Goal: Register for event/course

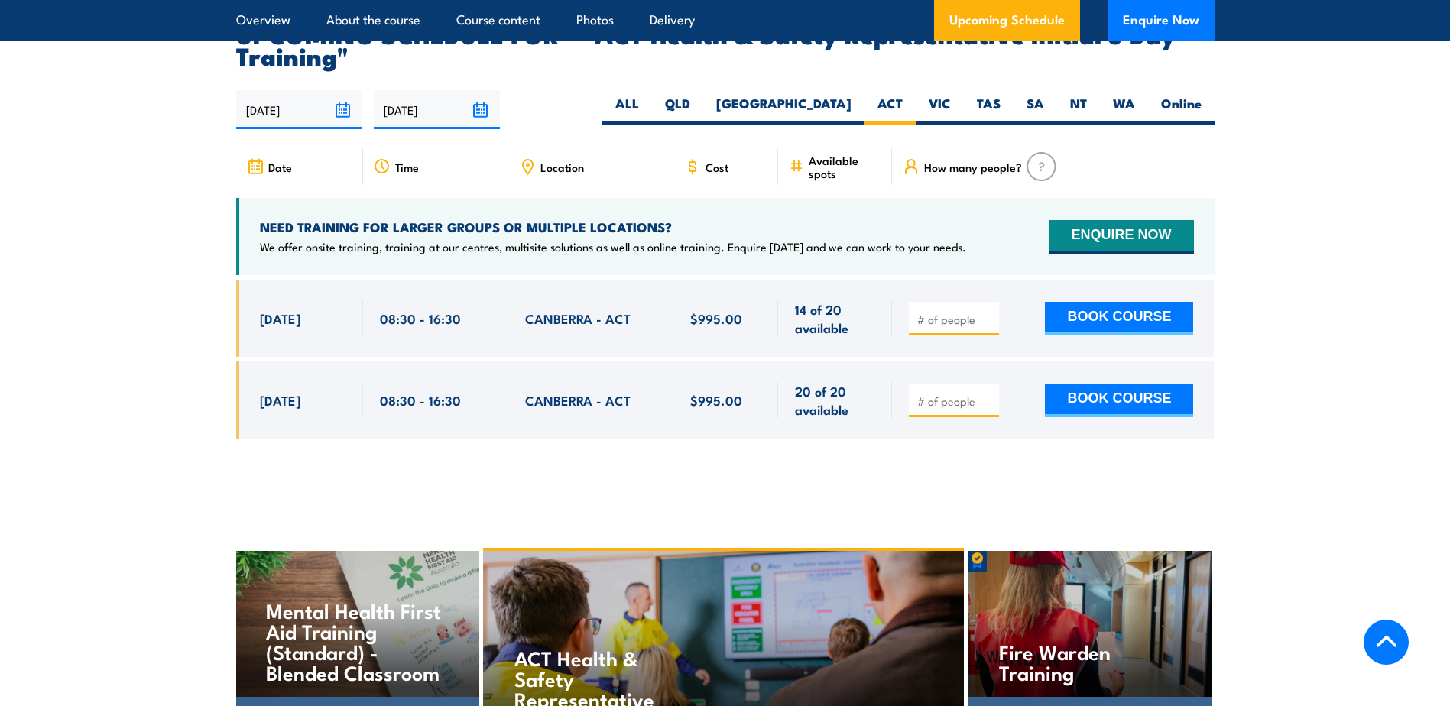
drag, startPoint x: 965, startPoint y: 297, endPoint x: 955, endPoint y: 297, distance: 10.7
click at [964, 312] on input "number" at bounding box center [955, 319] width 76 height 15
type input "1"
click at [1045, 302] on button "BOOK COURSE" at bounding box center [1119, 319] width 148 height 34
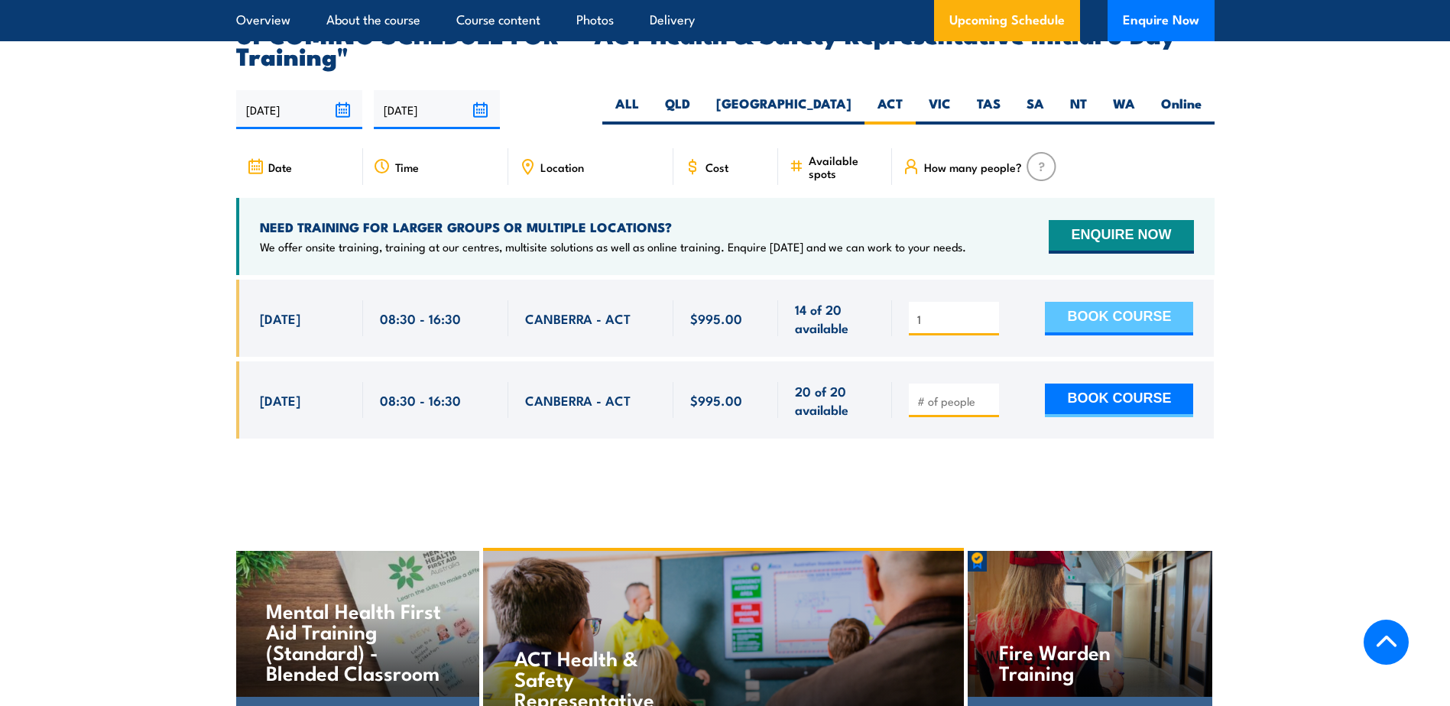
click at [1063, 302] on button "BOOK COURSE" at bounding box center [1119, 319] width 148 height 34
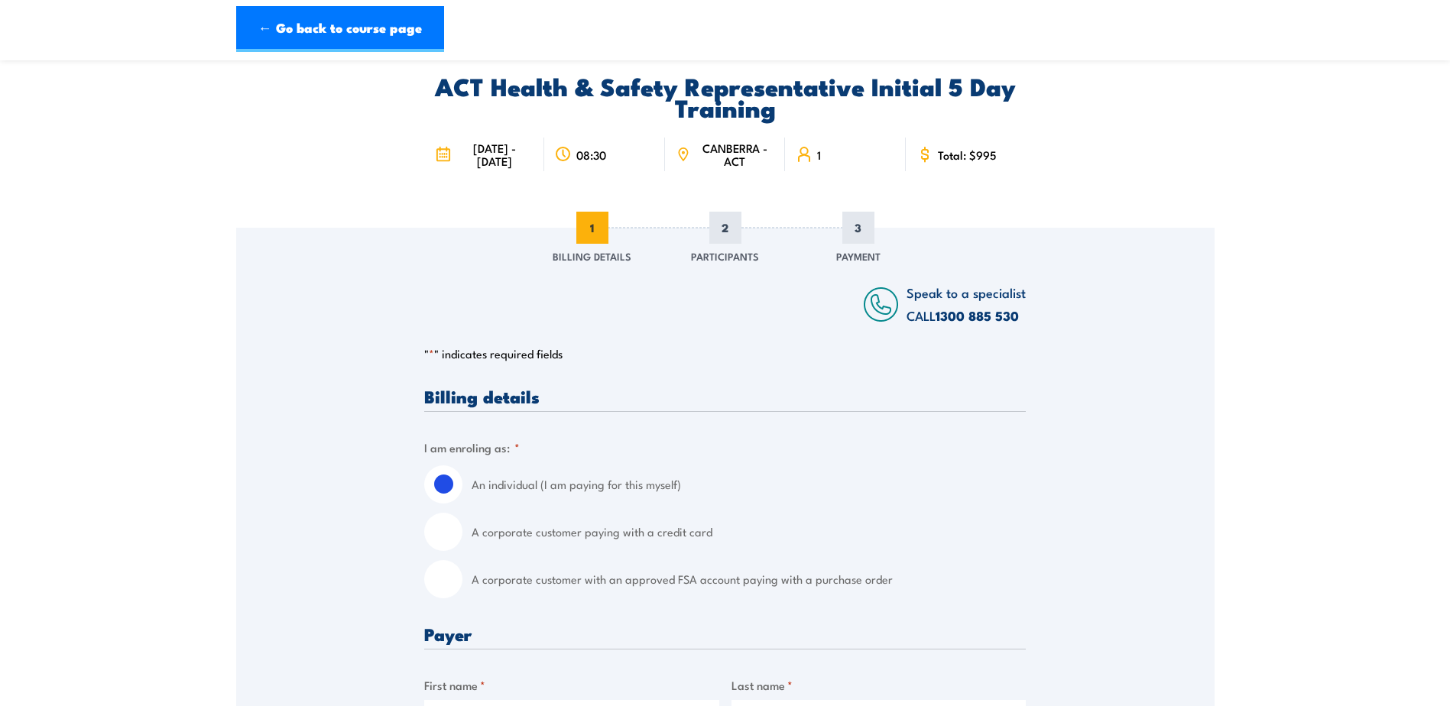
scroll to position [153, 0]
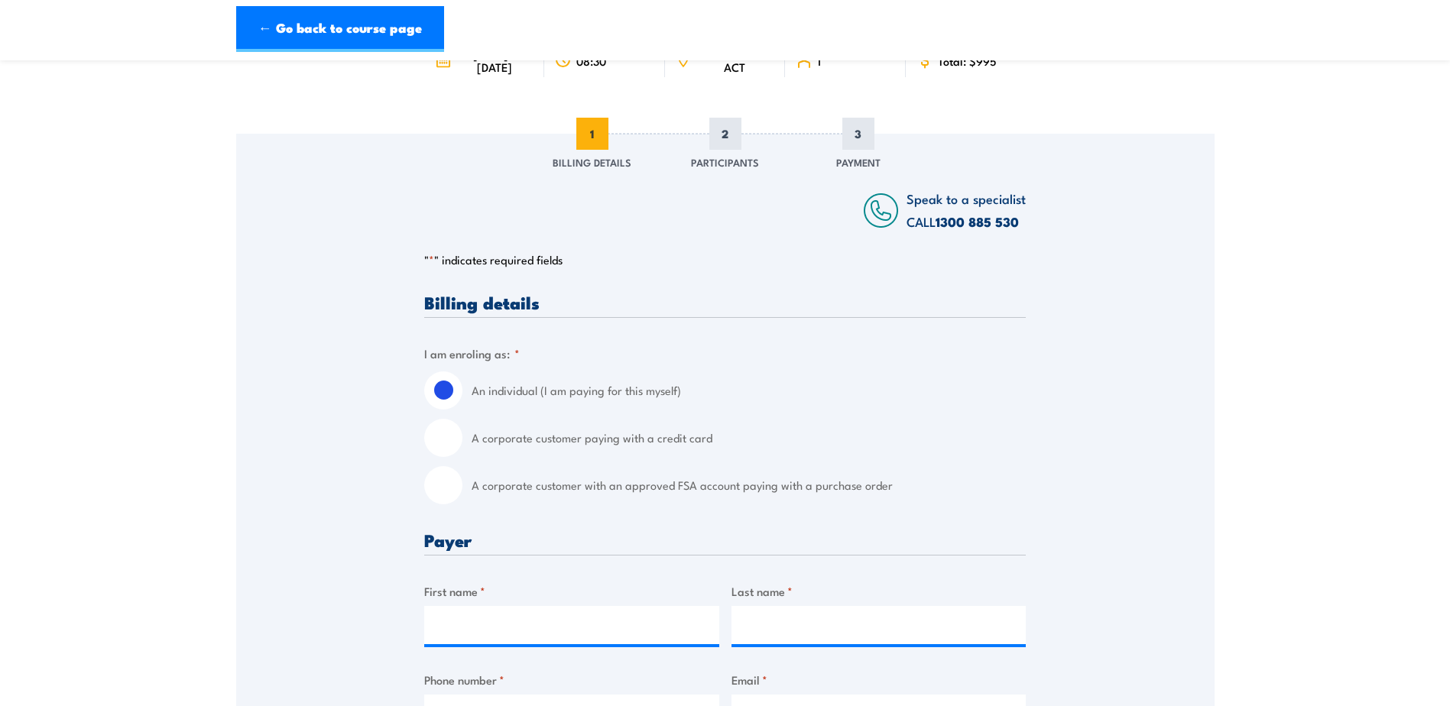
click at [435, 453] on input "A corporate customer paying with a credit card" at bounding box center [443, 438] width 38 height 38
radio input "true"
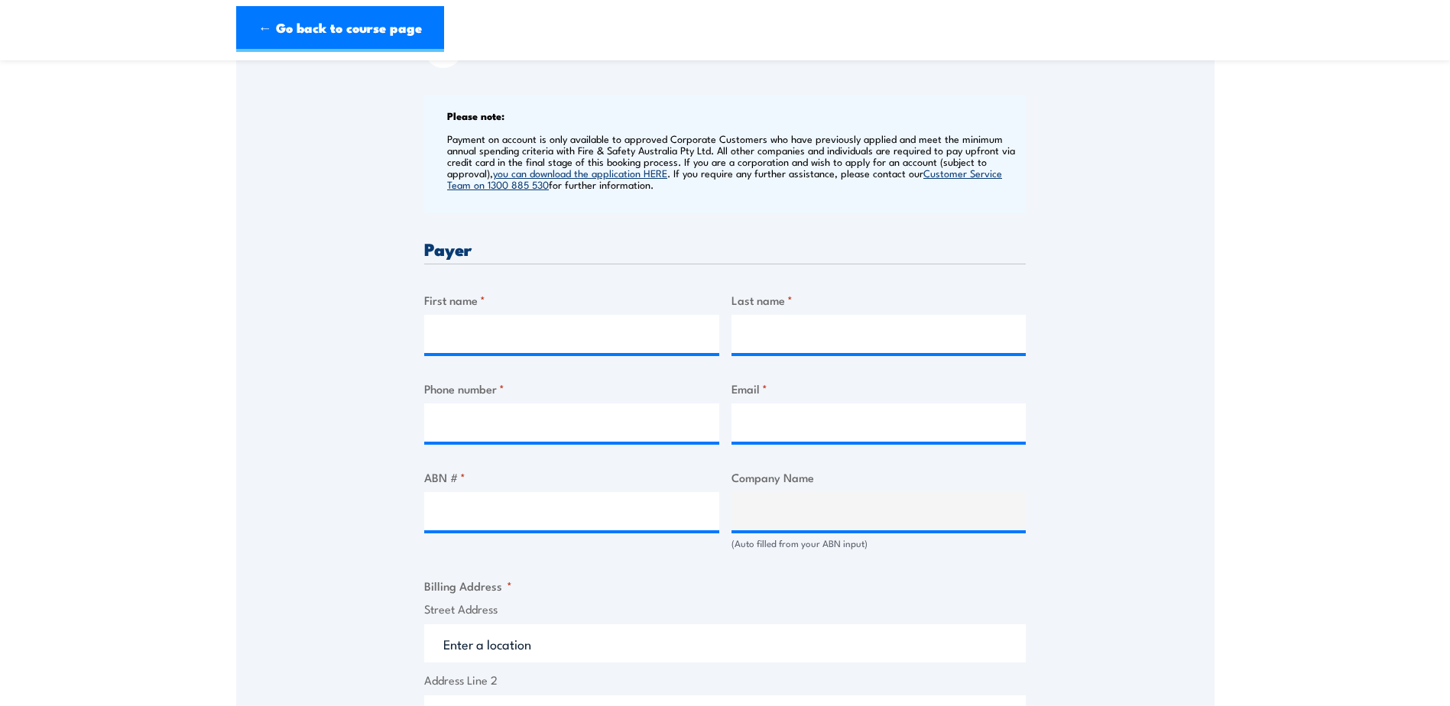
scroll to position [612, 0]
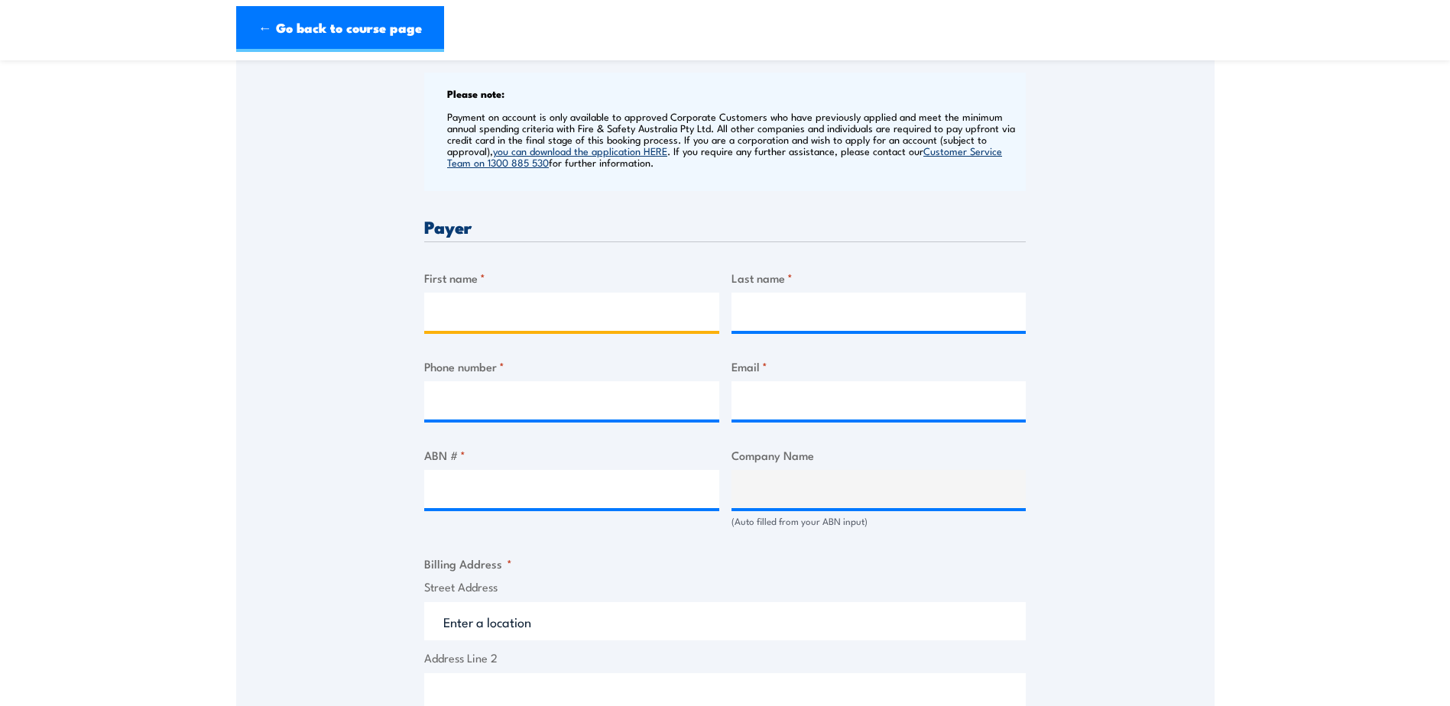
click at [453, 324] on input "First name *" at bounding box center [571, 312] width 295 height 38
type input "Bek"
type input "Brown"
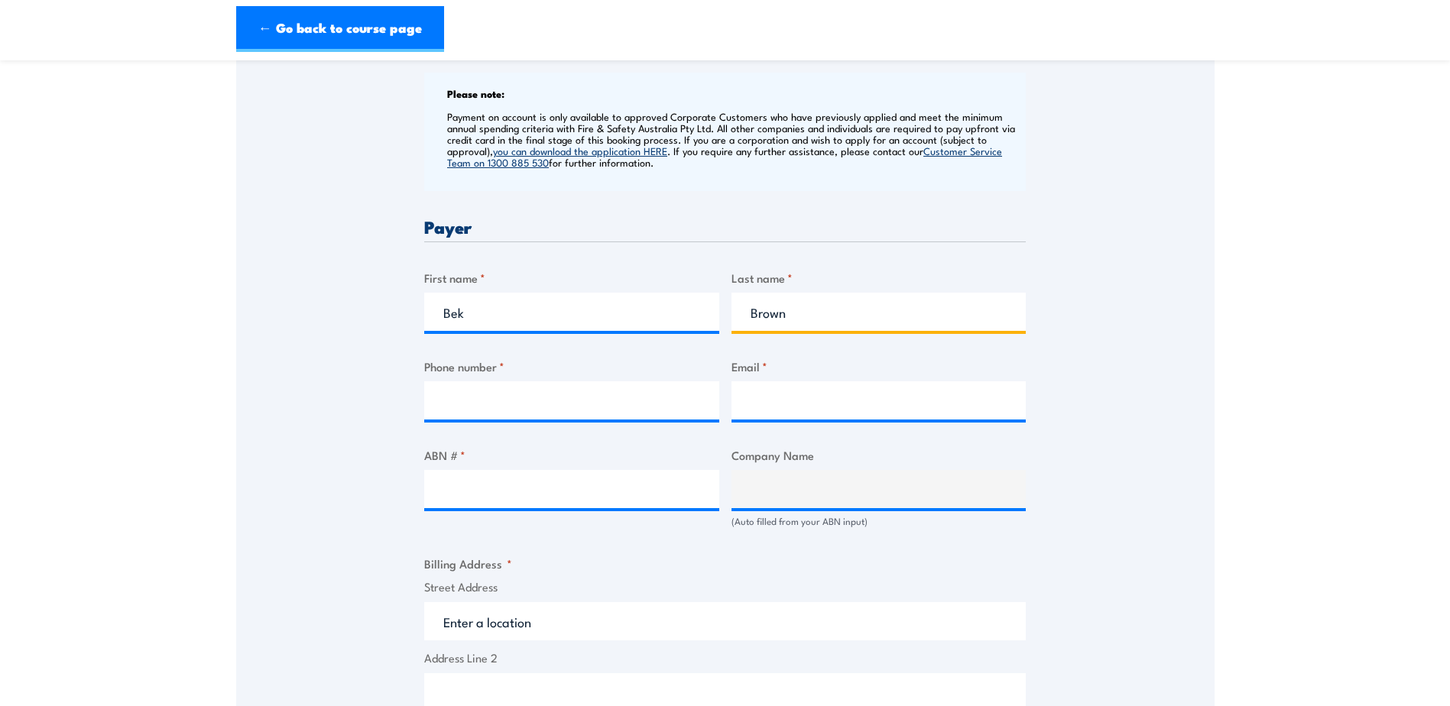
type input "0420248157"
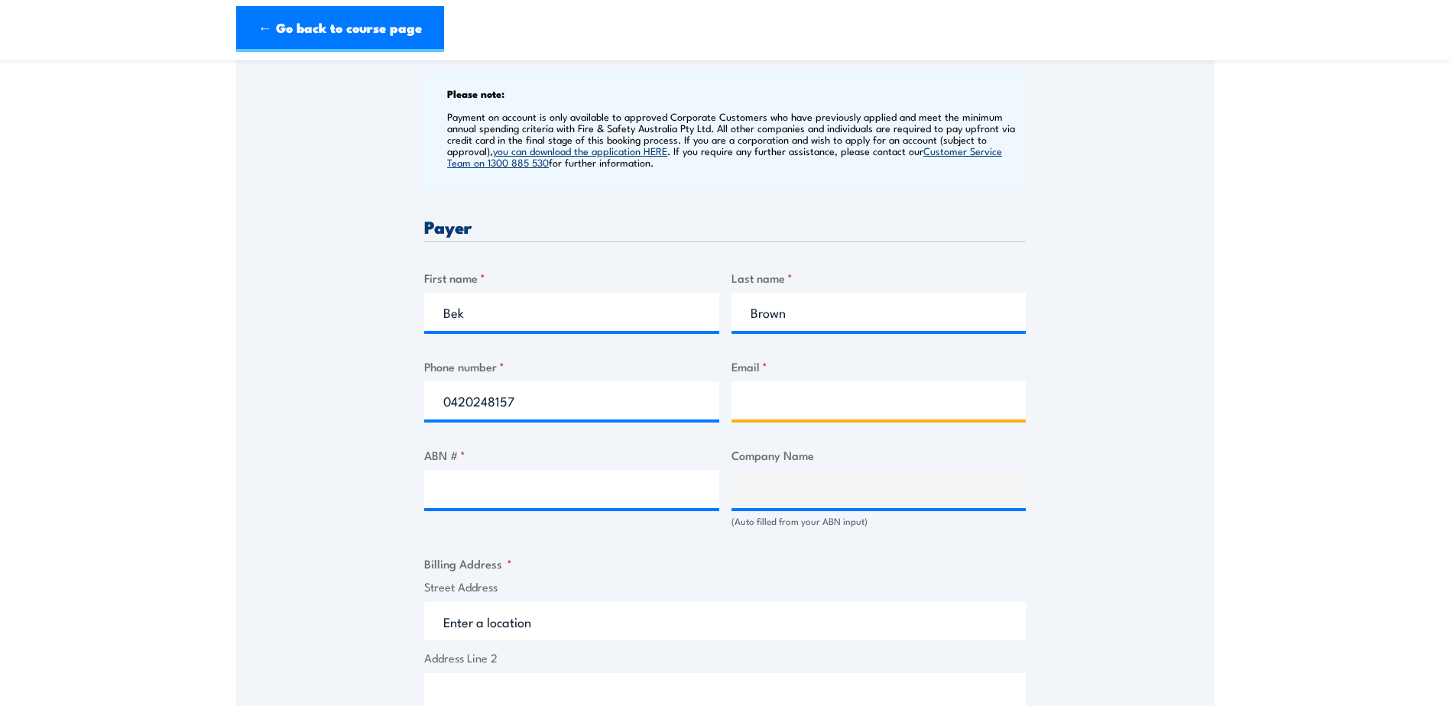
type input "[PERSON_NAME][EMAIL_ADDRESS][DOMAIN_NAME]"
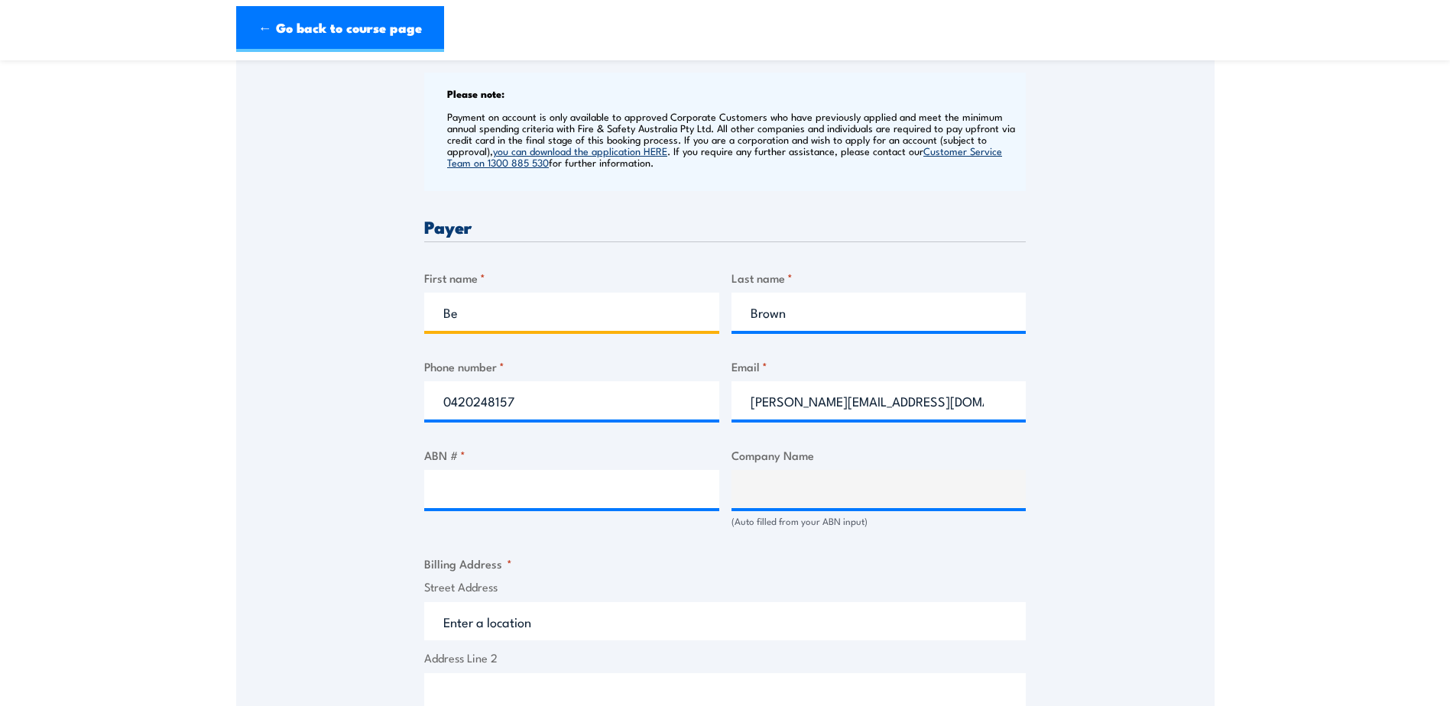
type input "B"
type input "[PERSON_NAME]"
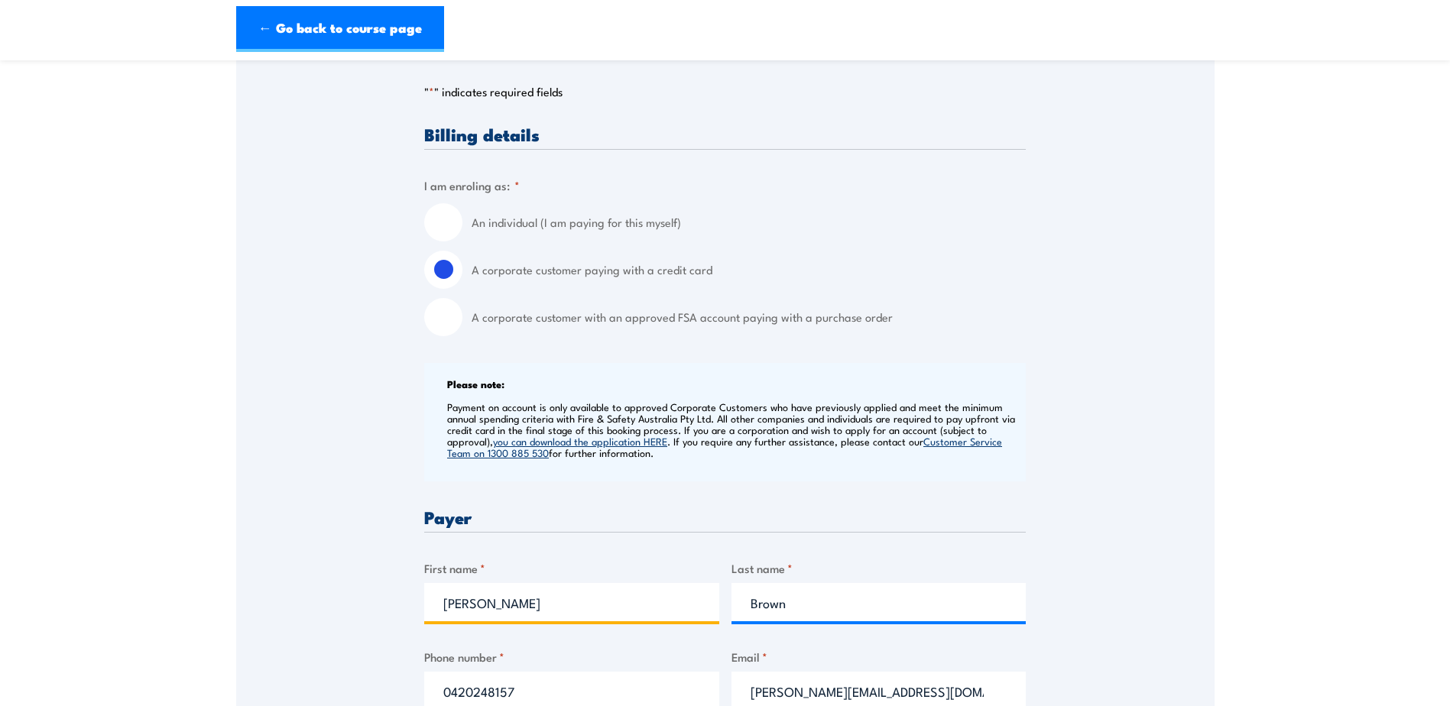
scroll to position [306, 0]
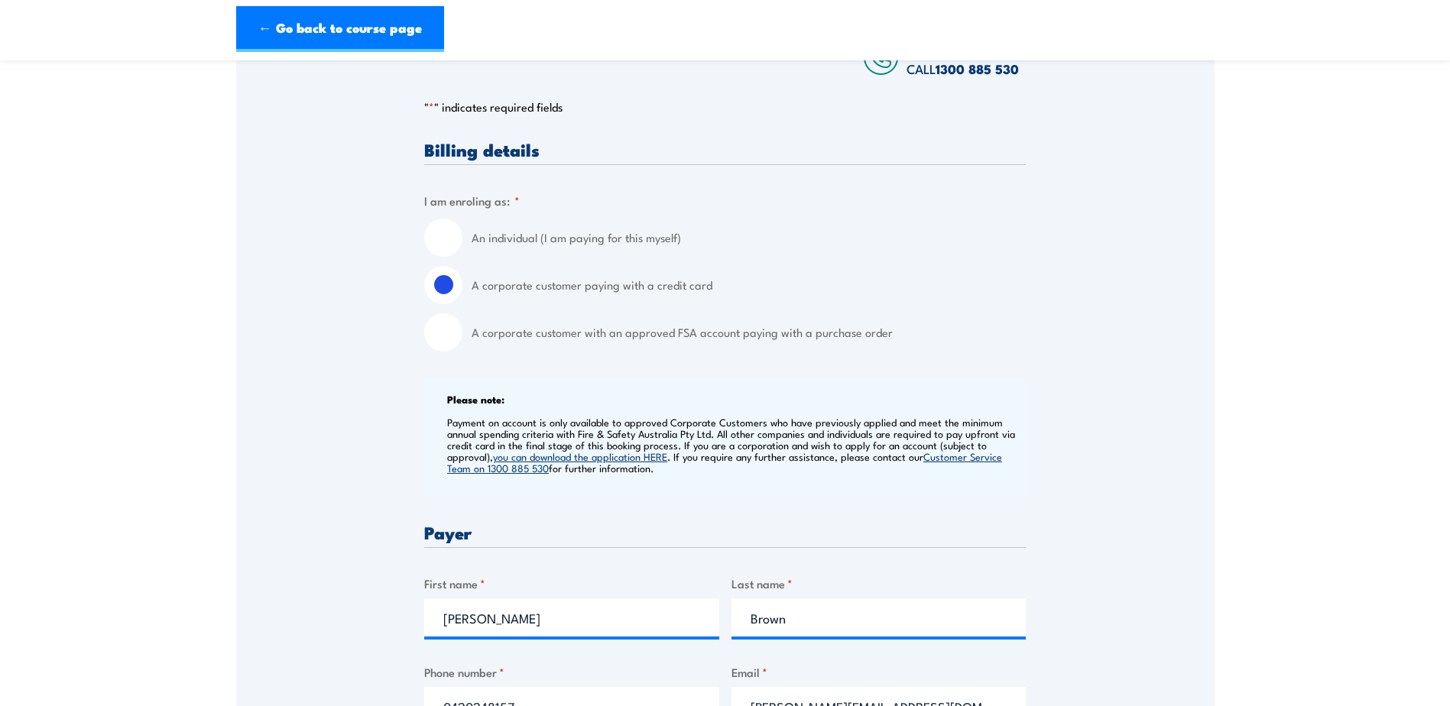
click at [437, 253] on input "An individual (I am paying for this myself)" at bounding box center [443, 238] width 38 height 38
radio input "true"
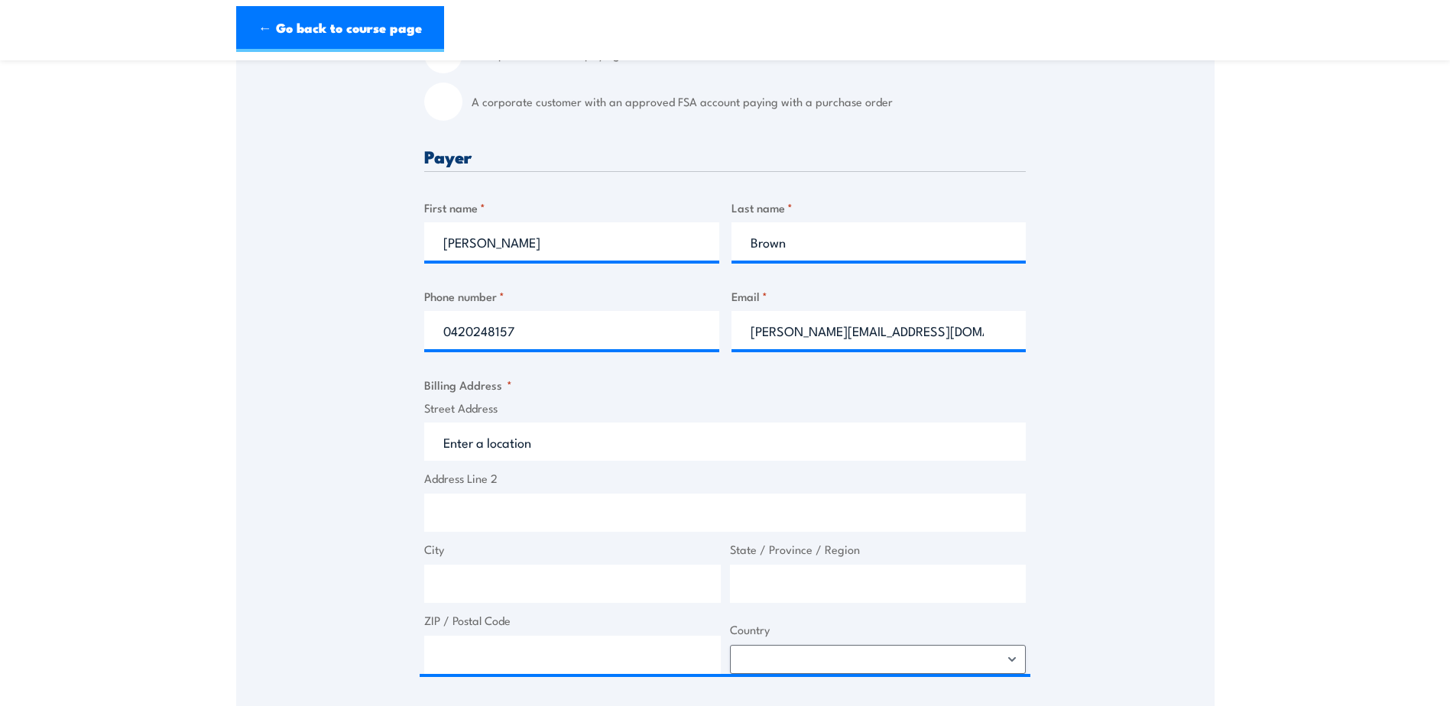
scroll to position [535, 0]
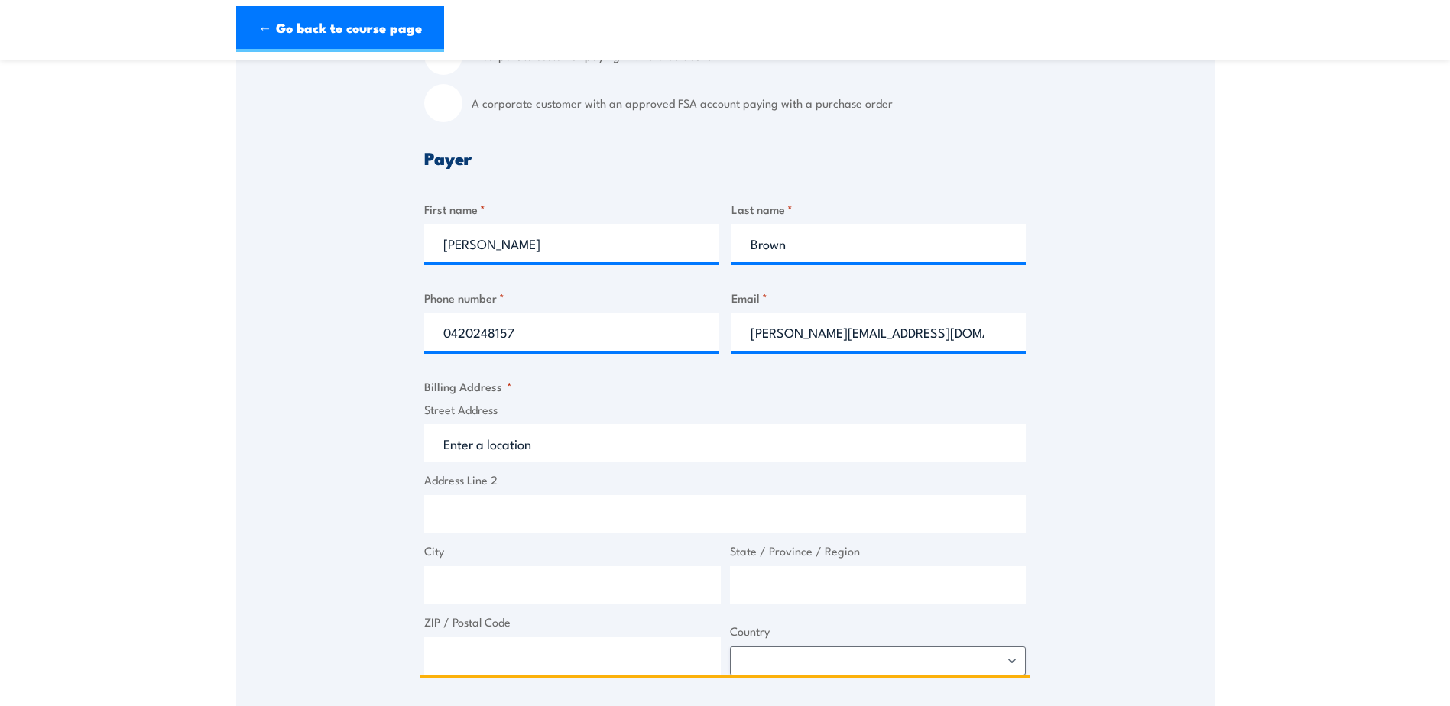
click at [507, 452] on input "Street Address" at bounding box center [725, 443] width 602 height 38
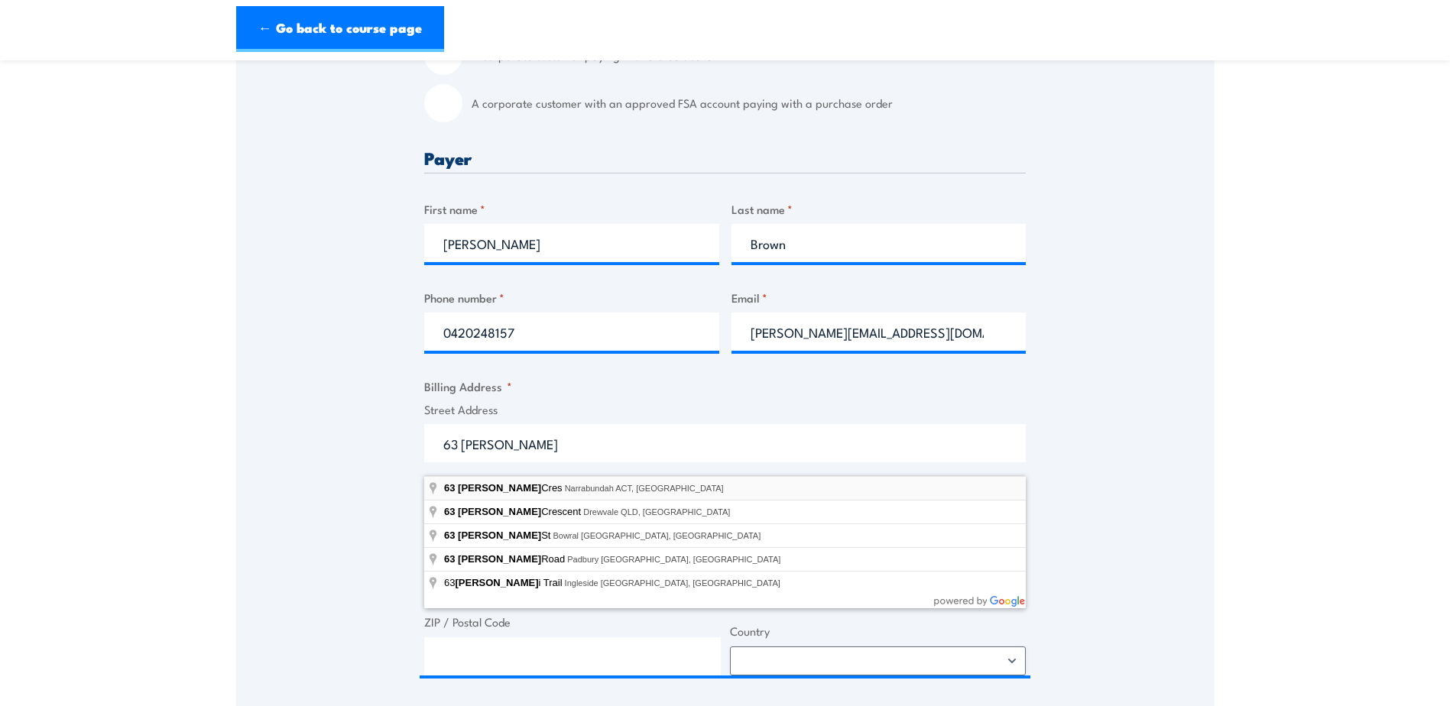
type input "[STREET_ADDRESS][PERSON_NAME]"
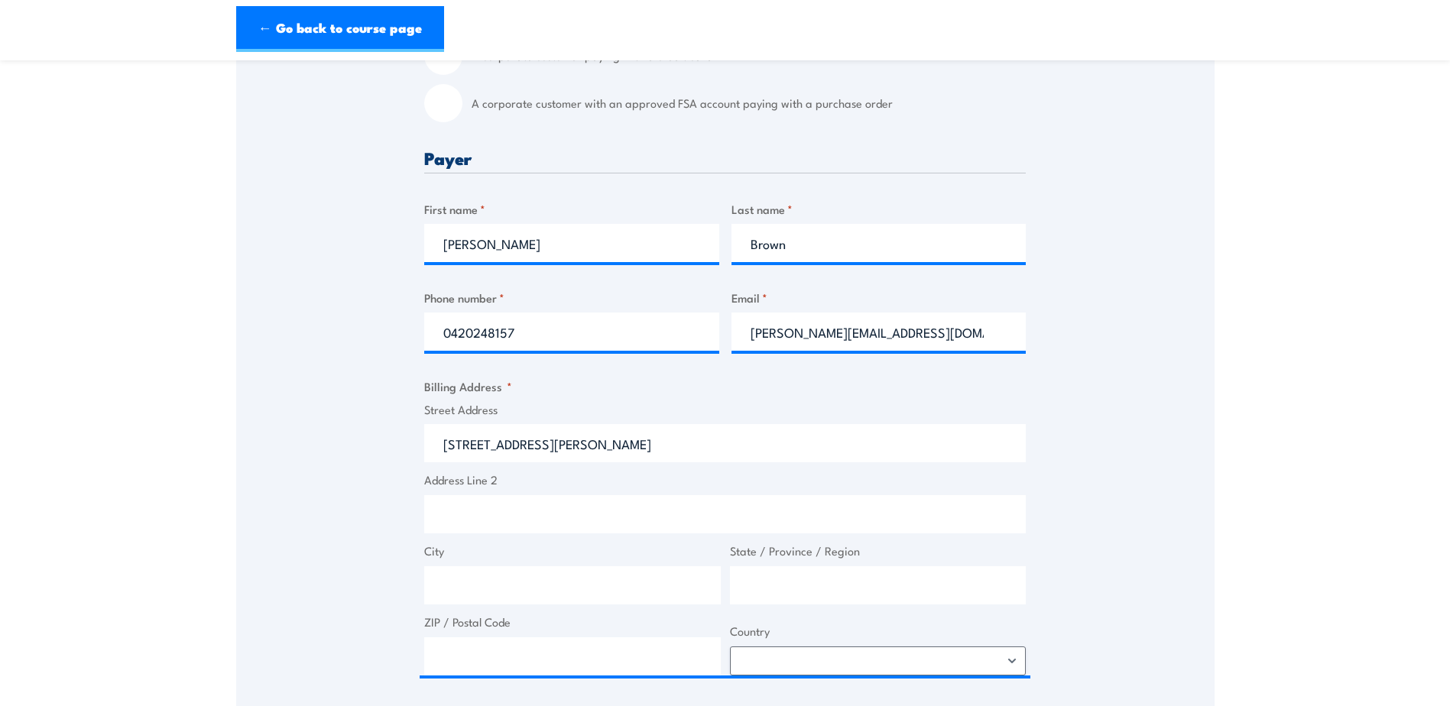
type input "[STREET_ADDRESS][PERSON_NAME]"
type input "Narrabundah"
type input "[GEOGRAPHIC_DATA]"
type input "2604"
select select "[GEOGRAPHIC_DATA]"
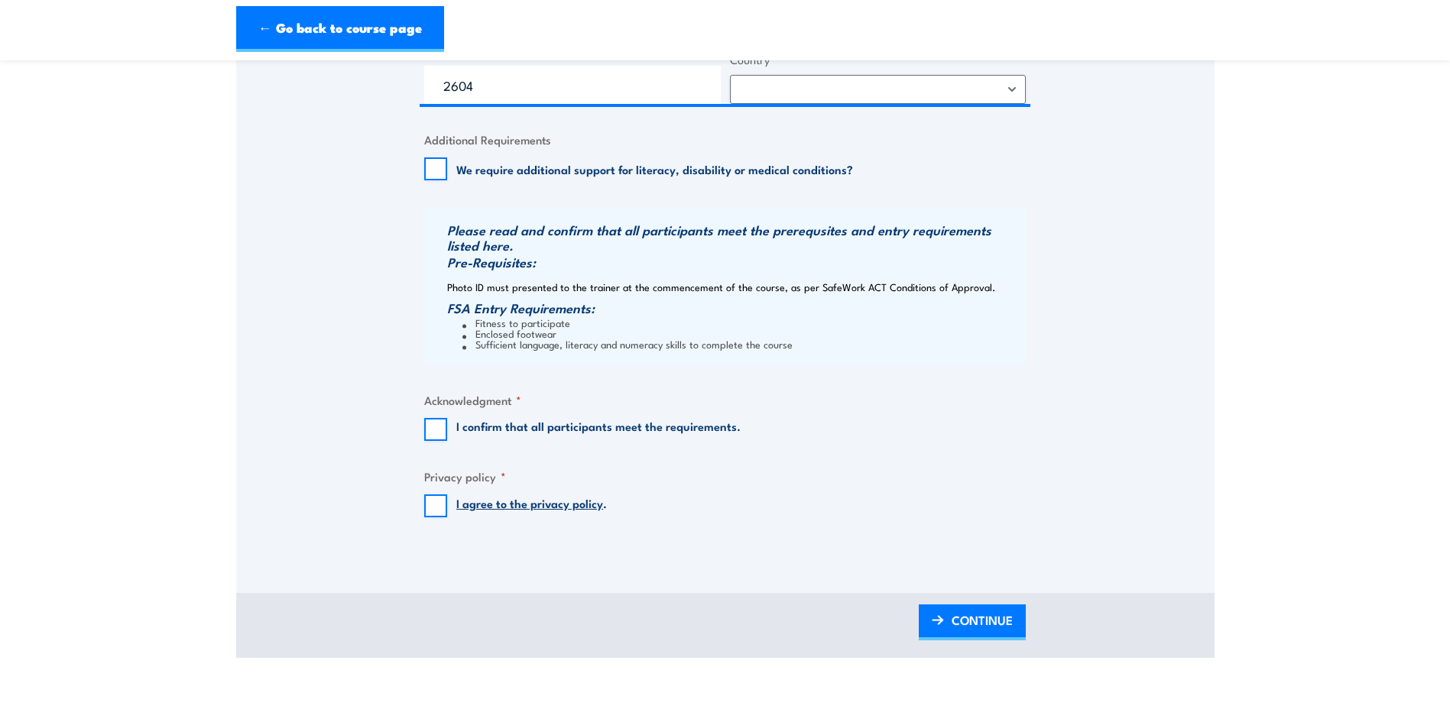
scroll to position [1147, 0]
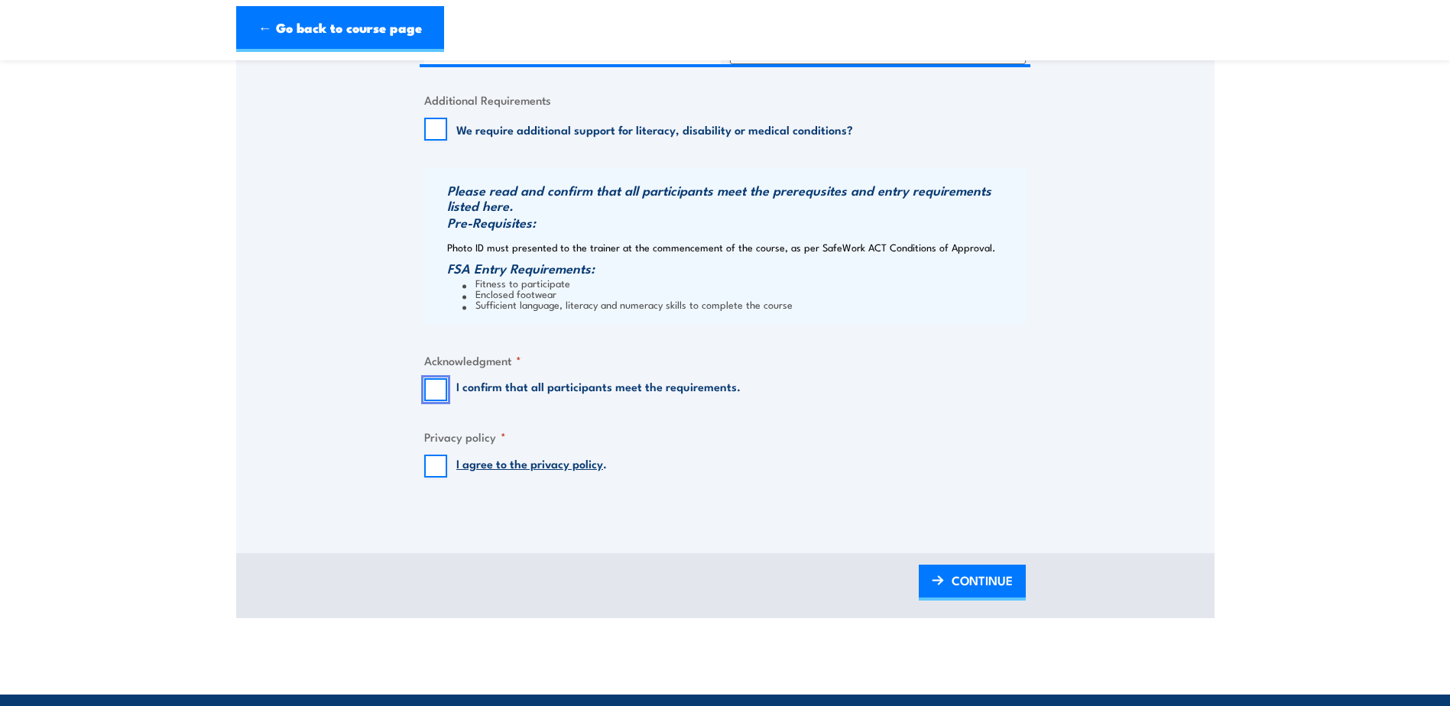
click at [435, 401] on input "I confirm that all participants meet the requirements." at bounding box center [435, 389] width 23 height 23
checkbox input "true"
click at [433, 478] on input "I agree to the privacy policy ." at bounding box center [435, 466] width 23 height 23
checkbox input "true"
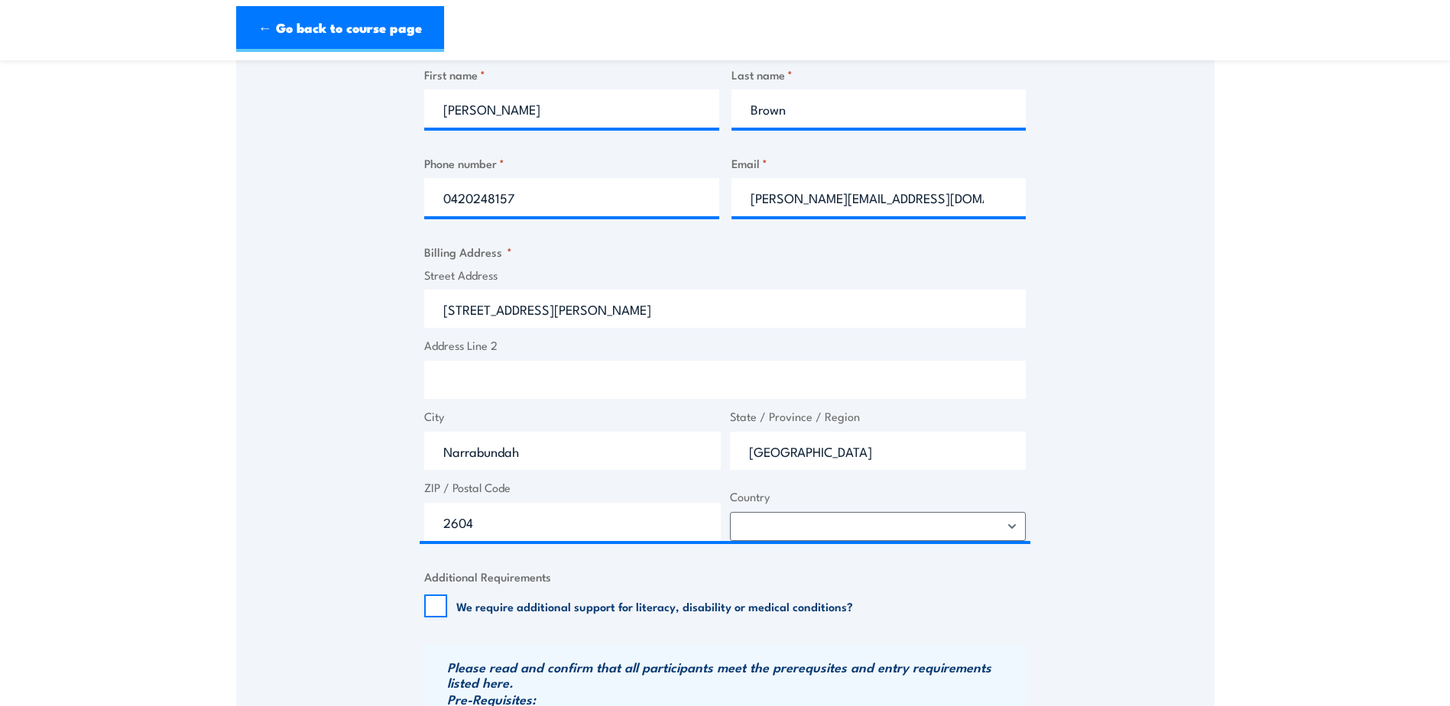
scroll to position [306, 0]
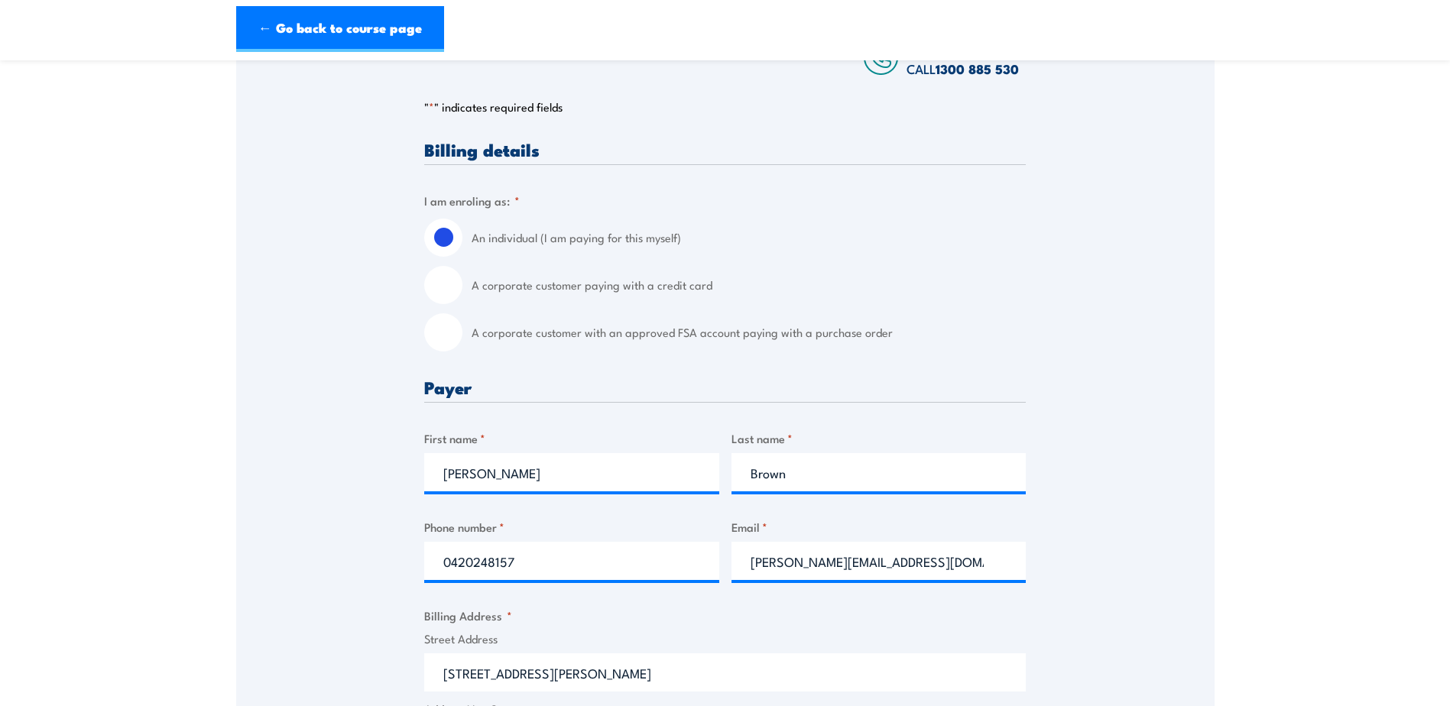
click at [430, 299] on input "A corporate customer paying with a credit card" at bounding box center [443, 285] width 38 height 38
radio input "true"
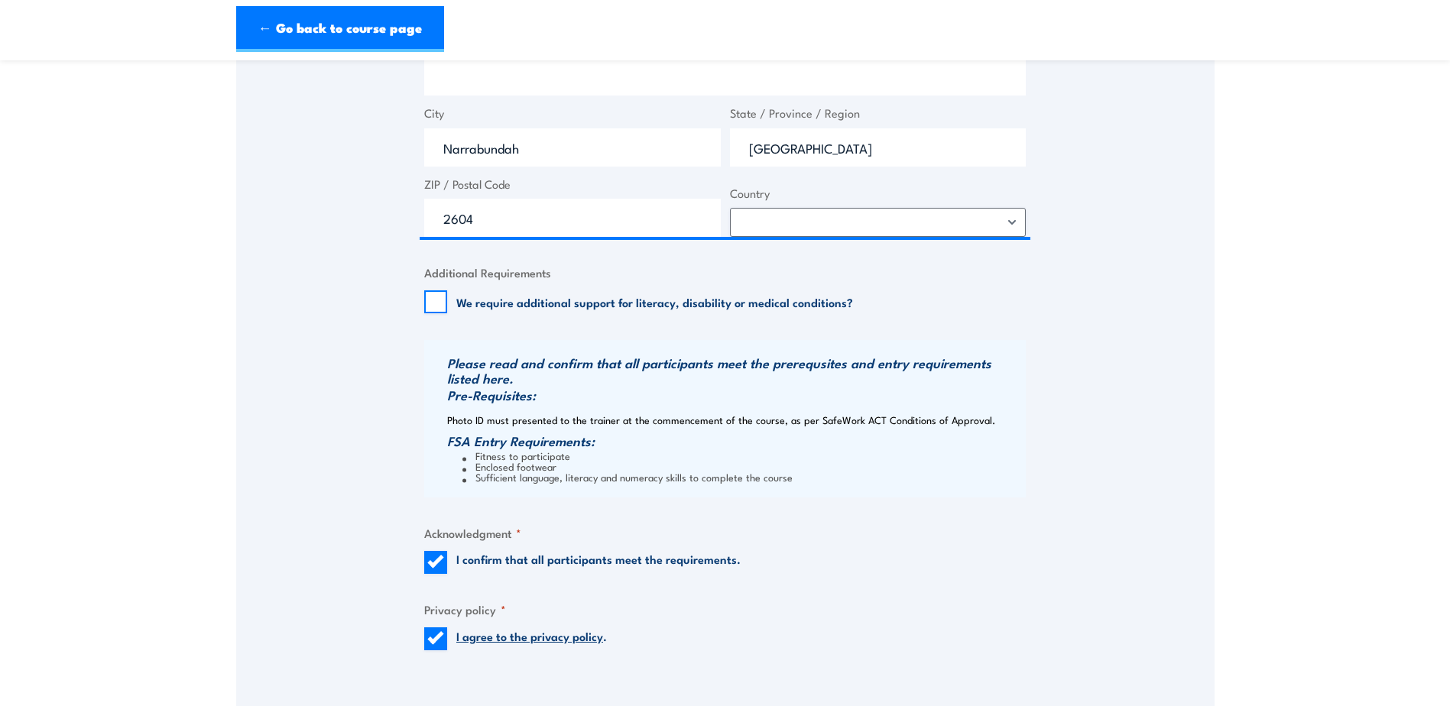
scroll to position [1376, 0]
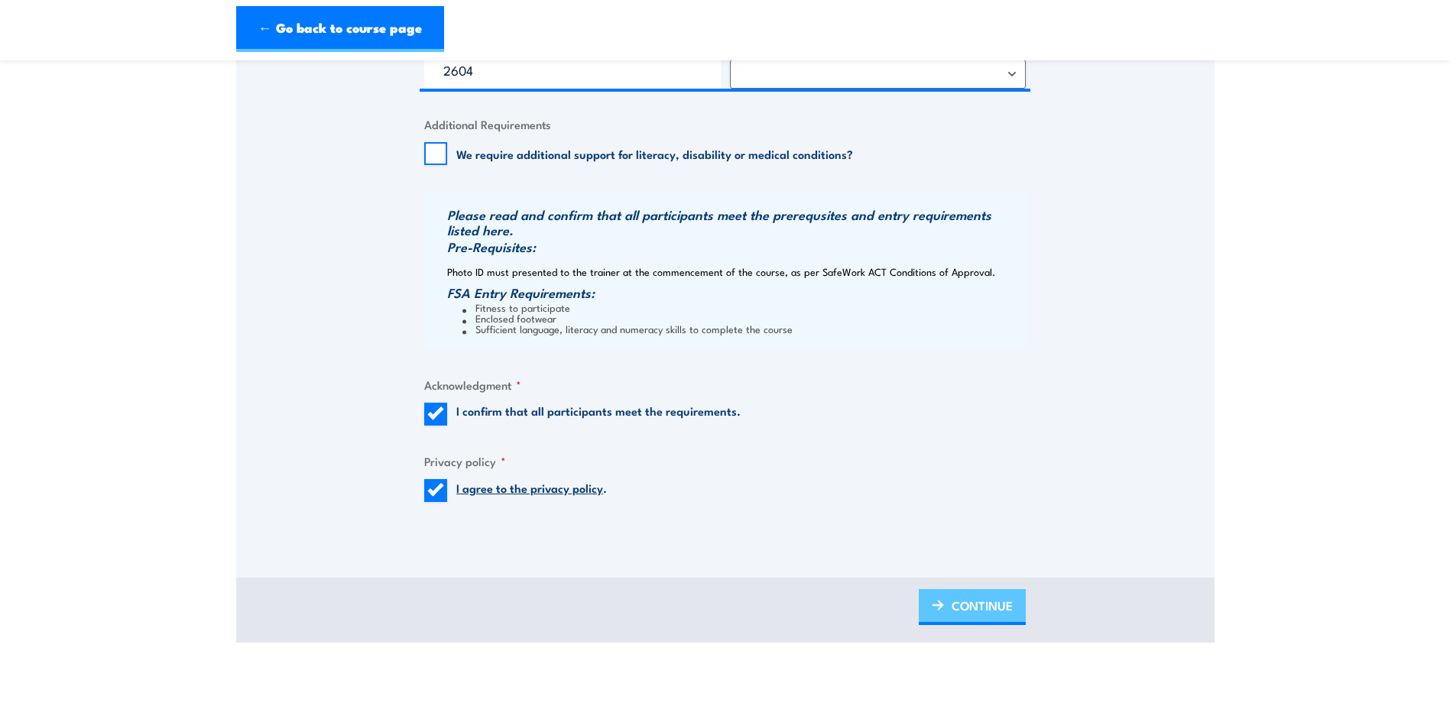
click at [961, 621] on span "CONTINUE" at bounding box center [982, 606] width 61 height 41
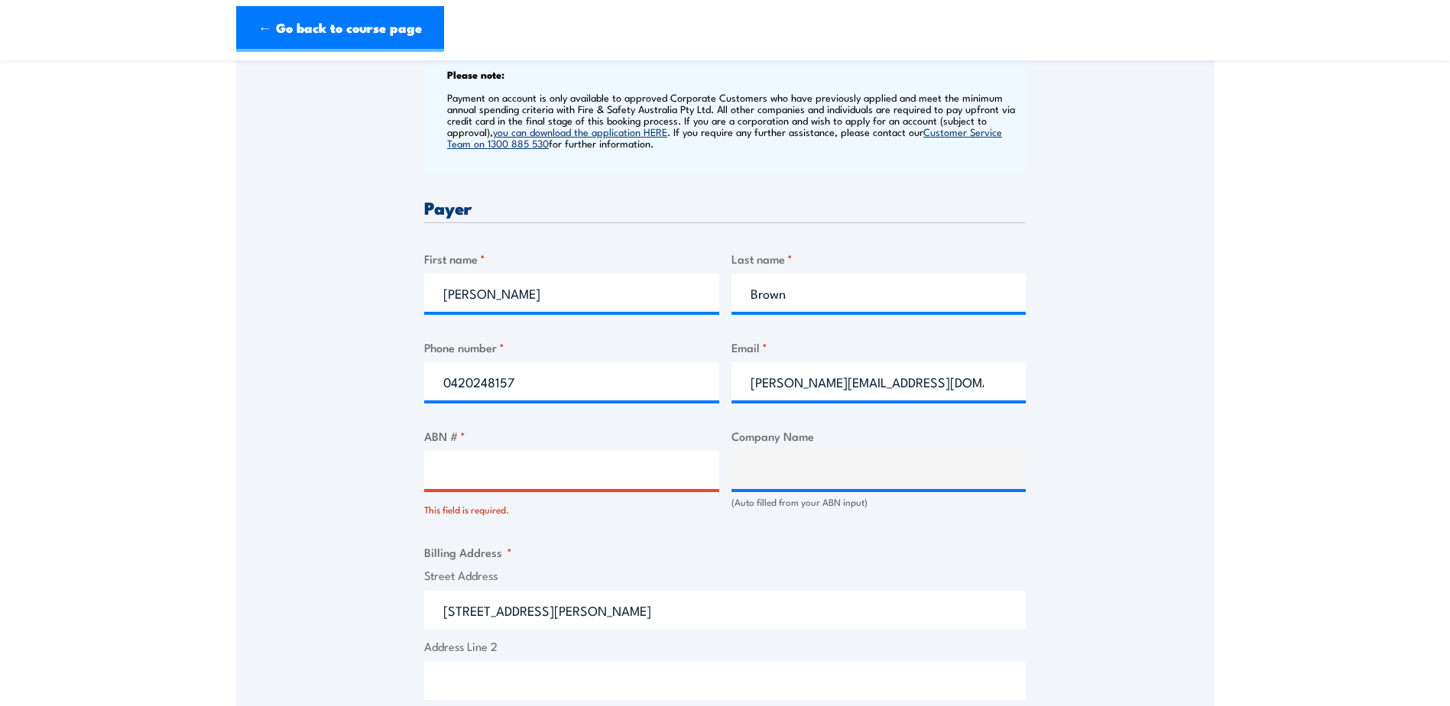
scroll to position [694, 0]
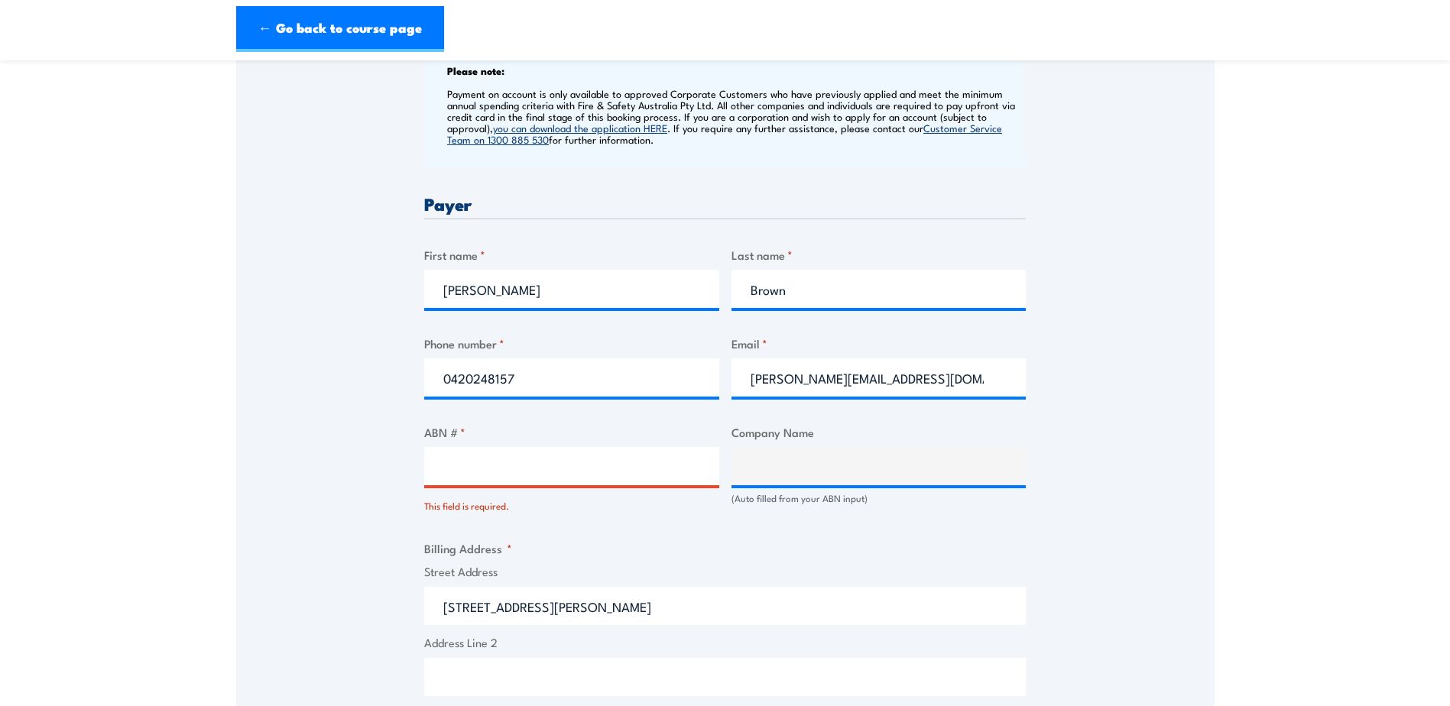
click at [608, 485] on input "ABN # *" at bounding box center [571, 466] width 295 height 38
paste input "26 4714 072 89"
type input "26 4714 072 89"
click at [564, 541] on div "Billing details I am enroling as: * An individual (I am paying for this myself)…" at bounding box center [725, 545] width 602 height 1466
type input "HEALTH AND COMMUNITY SERVICES DIRECTORATE"
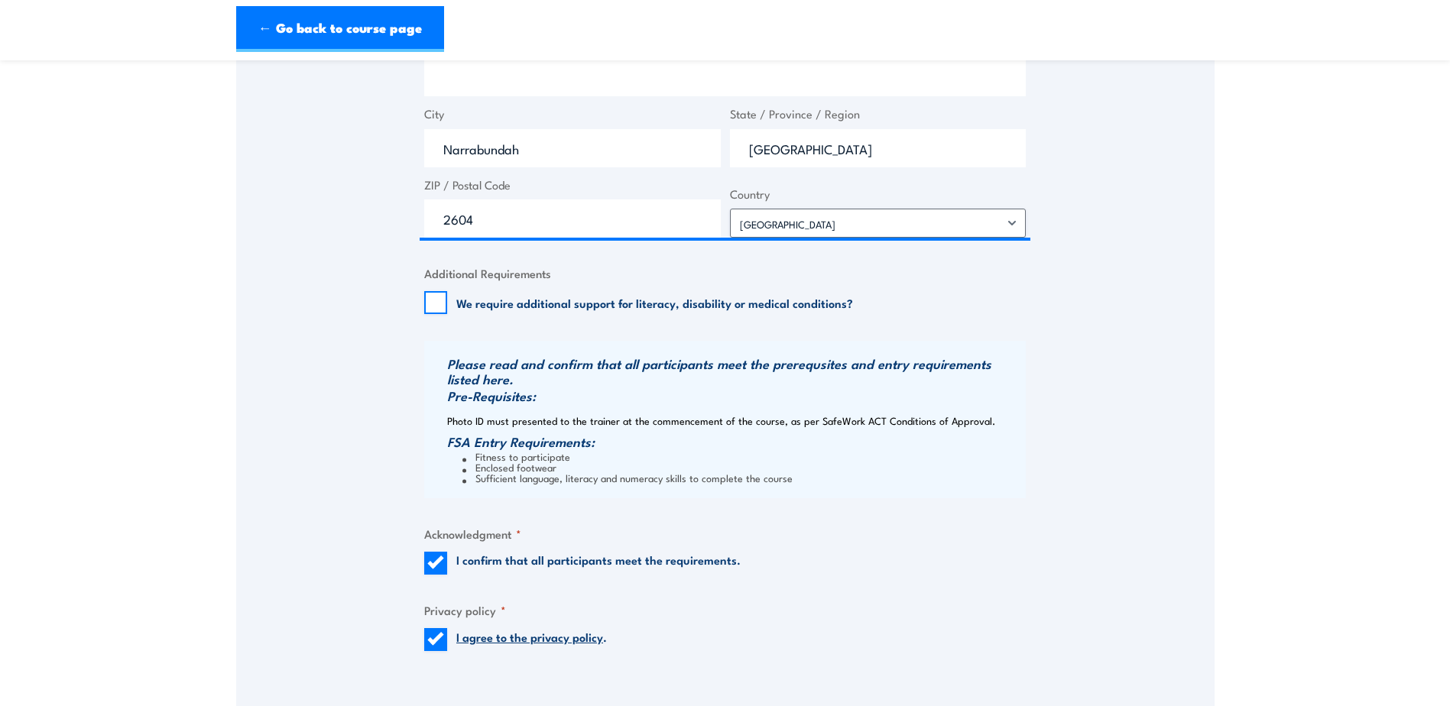
scroll to position [1688, 0]
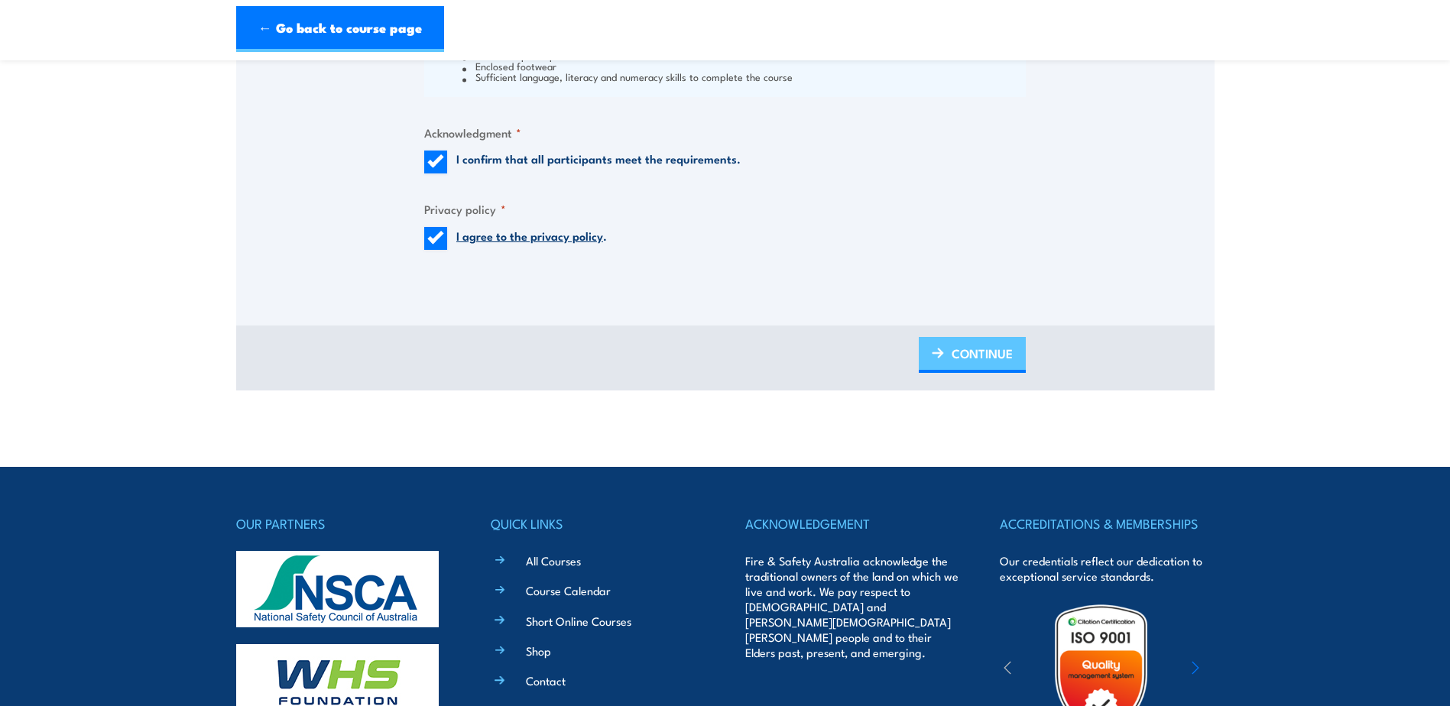
click at [952, 364] on span "CONTINUE" at bounding box center [982, 353] width 61 height 41
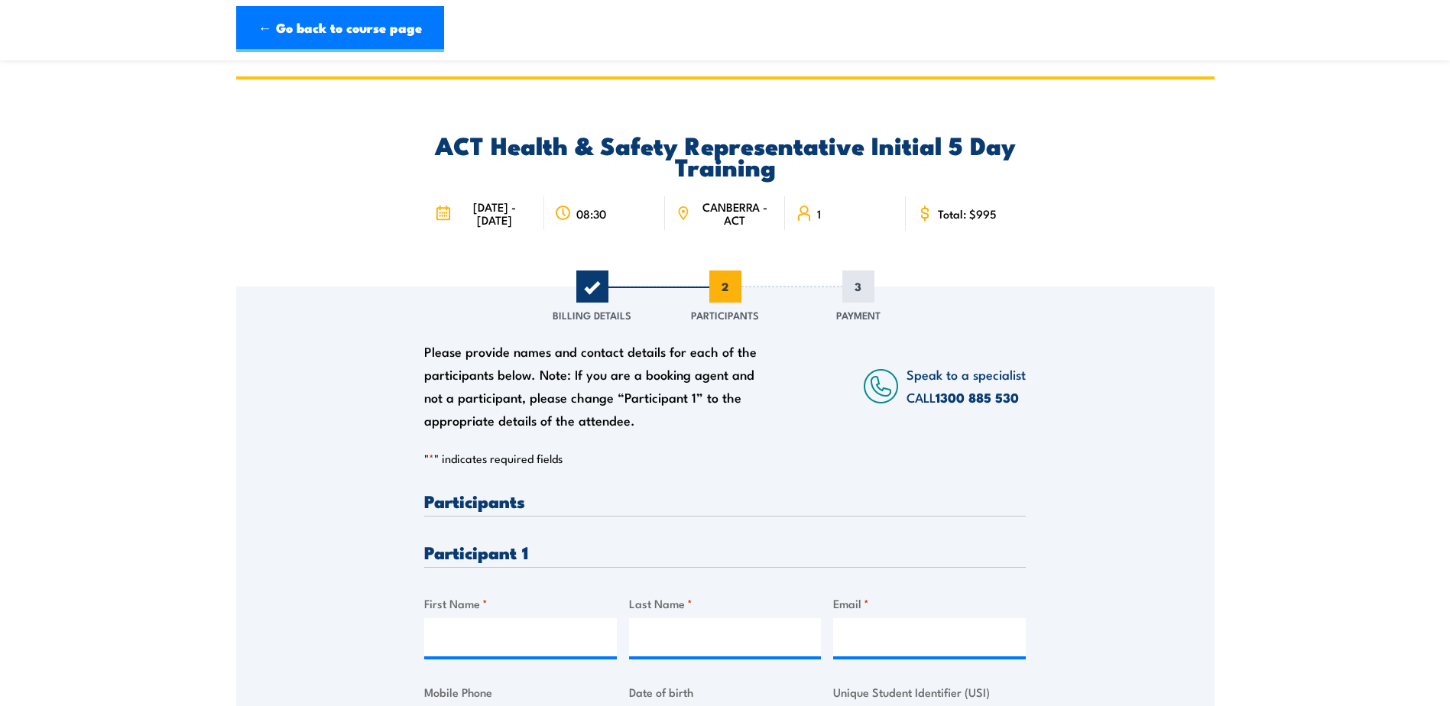
scroll to position [382, 0]
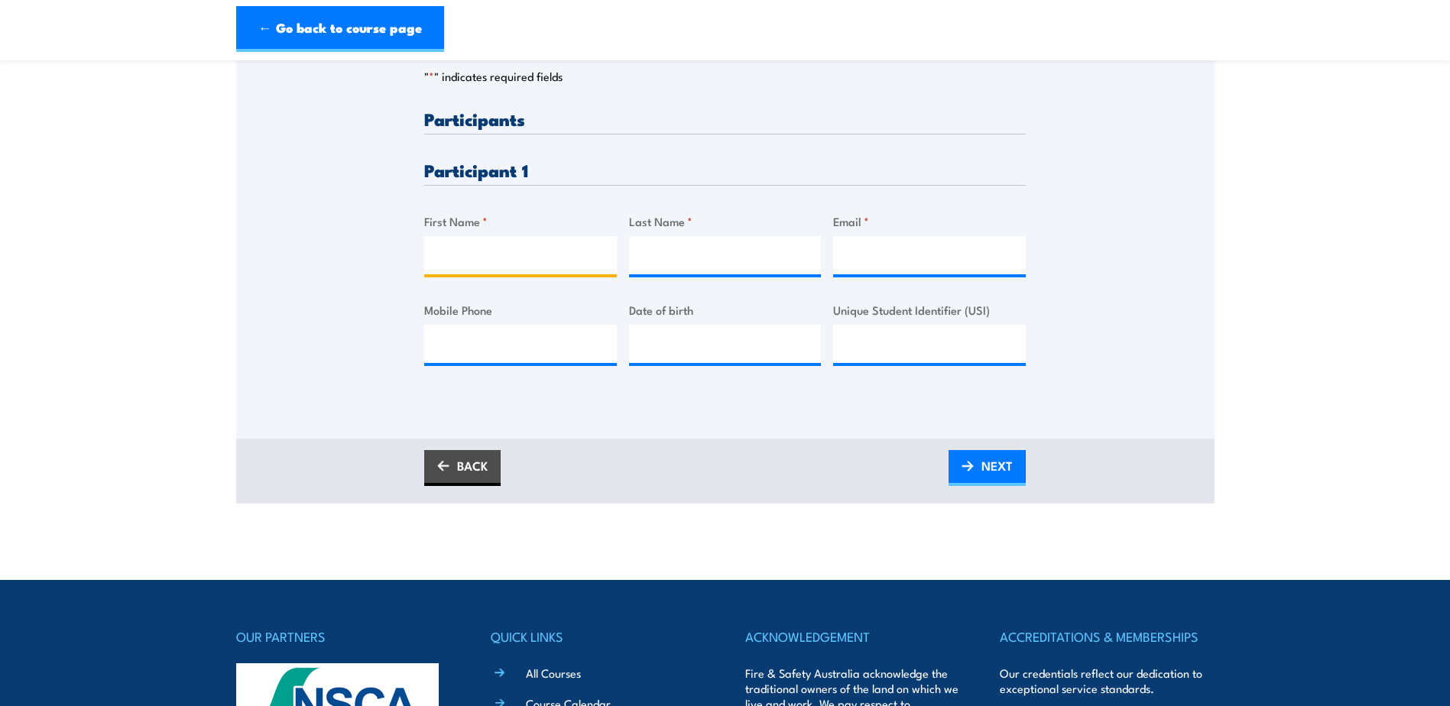
click at [446, 272] on input "First Name *" at bounding box center [520, 255] width 193 height 38
type input "Bek"
type input "Brown"
type input "[PERSON_NAME][EMAIL_ADDRESS][DOMAIN_NAME]"
type input "0420248157"
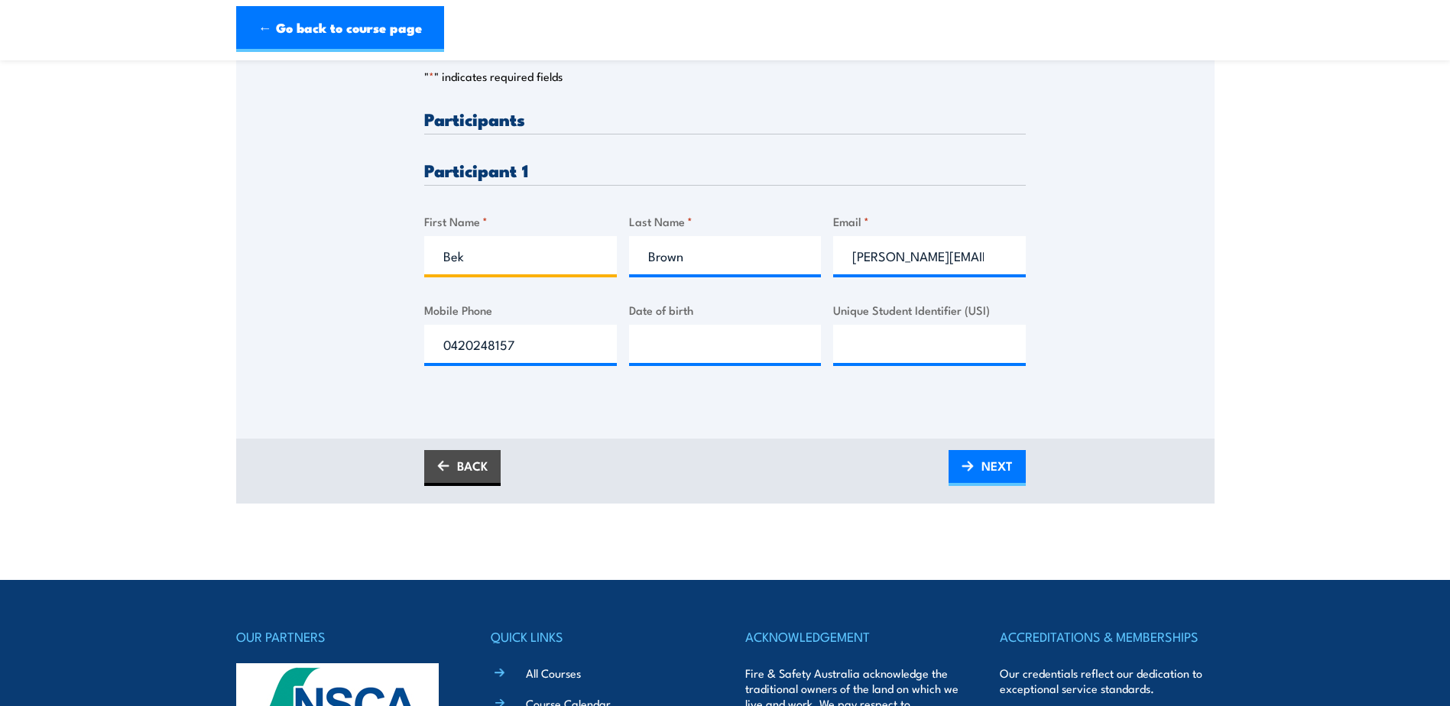
drag, startPoint x: 475, startPoint y: 270, endPoint x: 433, endPoint y: 270, distance: 42.8
click at [433, 270] on input "Bek" at bounding box center [520, 255] width 193 height 38
type input "[PERSON_NAME]"
click at [733, 360] on input "__/__/____" at bounding box center [725, 344] width 193 height 38
type input "[DATE]"
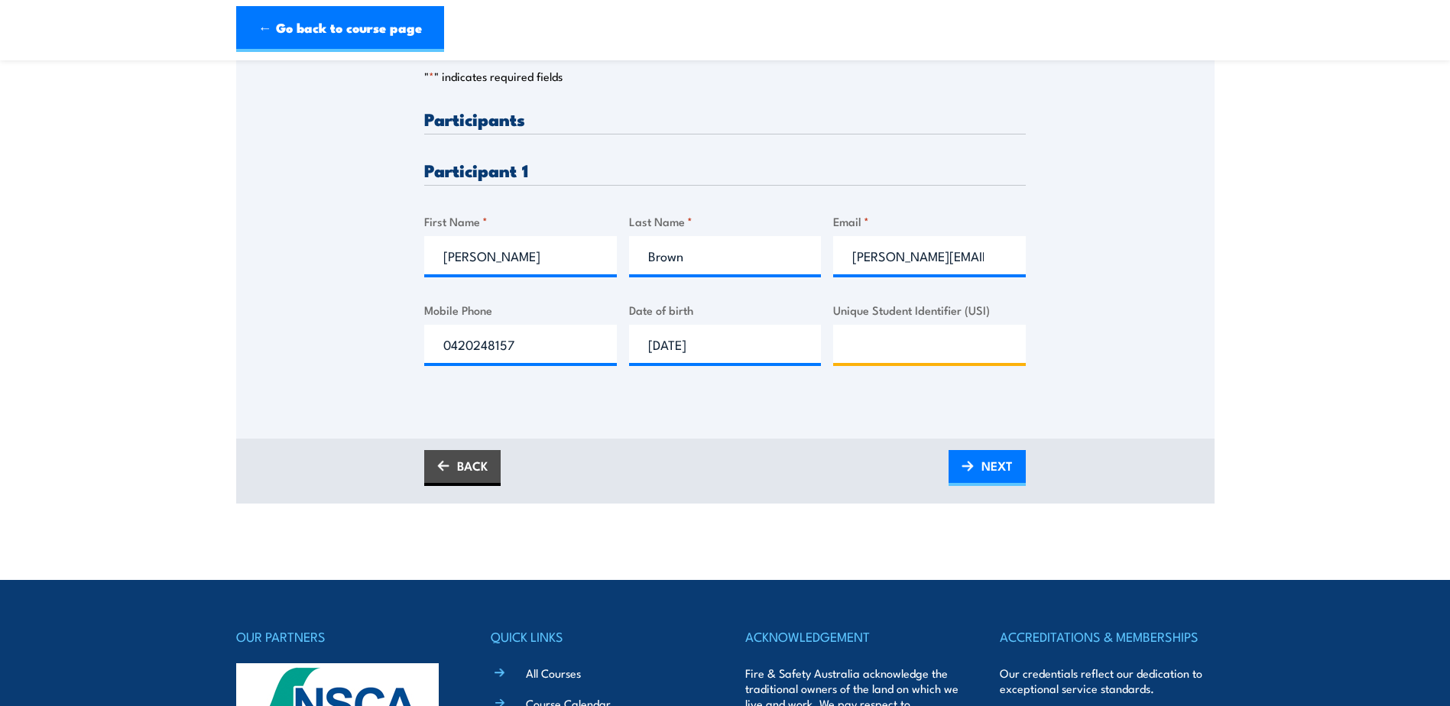
click at [874, 346] on input "Unique Student Identifier (USI)" at bounding box center [929, 344] width 193 height 38
type input "XXFKNWSWEM"
click at [1001, 482] on span "NEXT" at bounding box center [997, 466] width 31 height 41
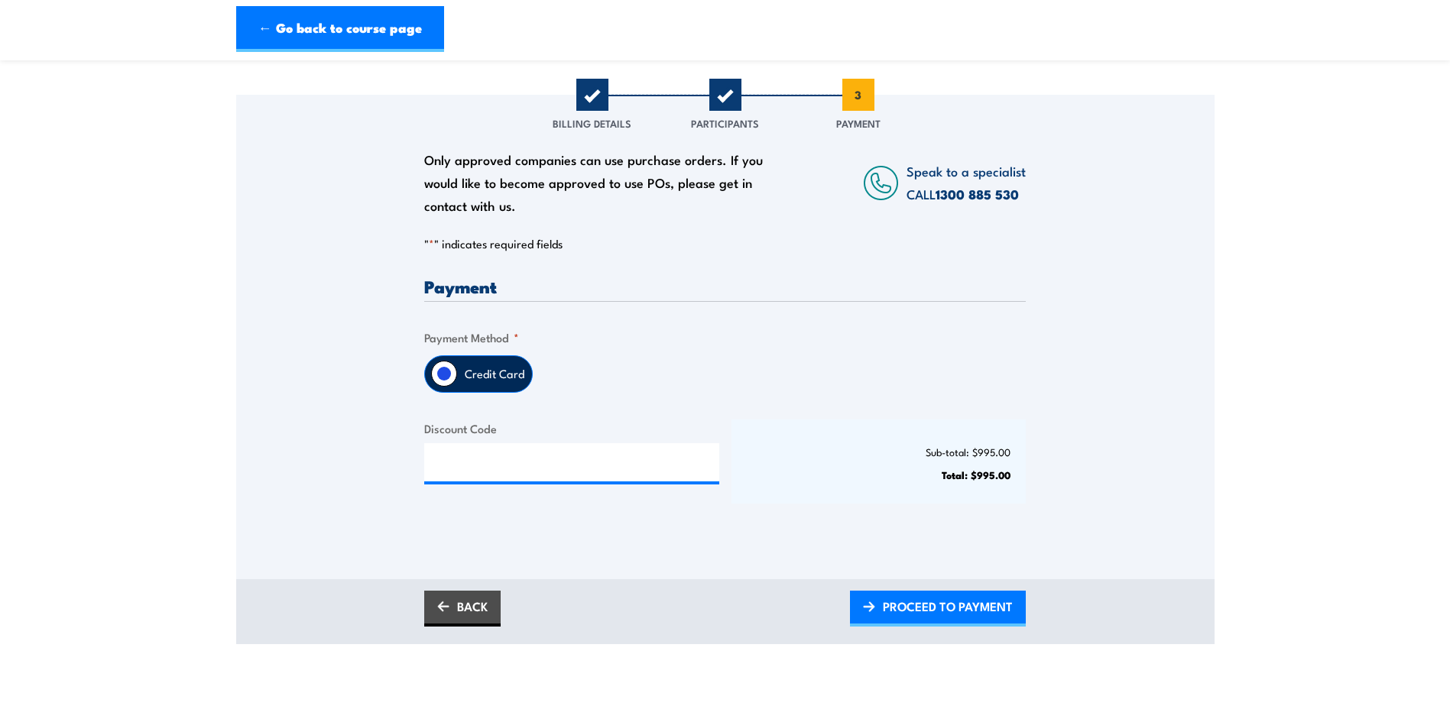
scroll to position [229, 0]
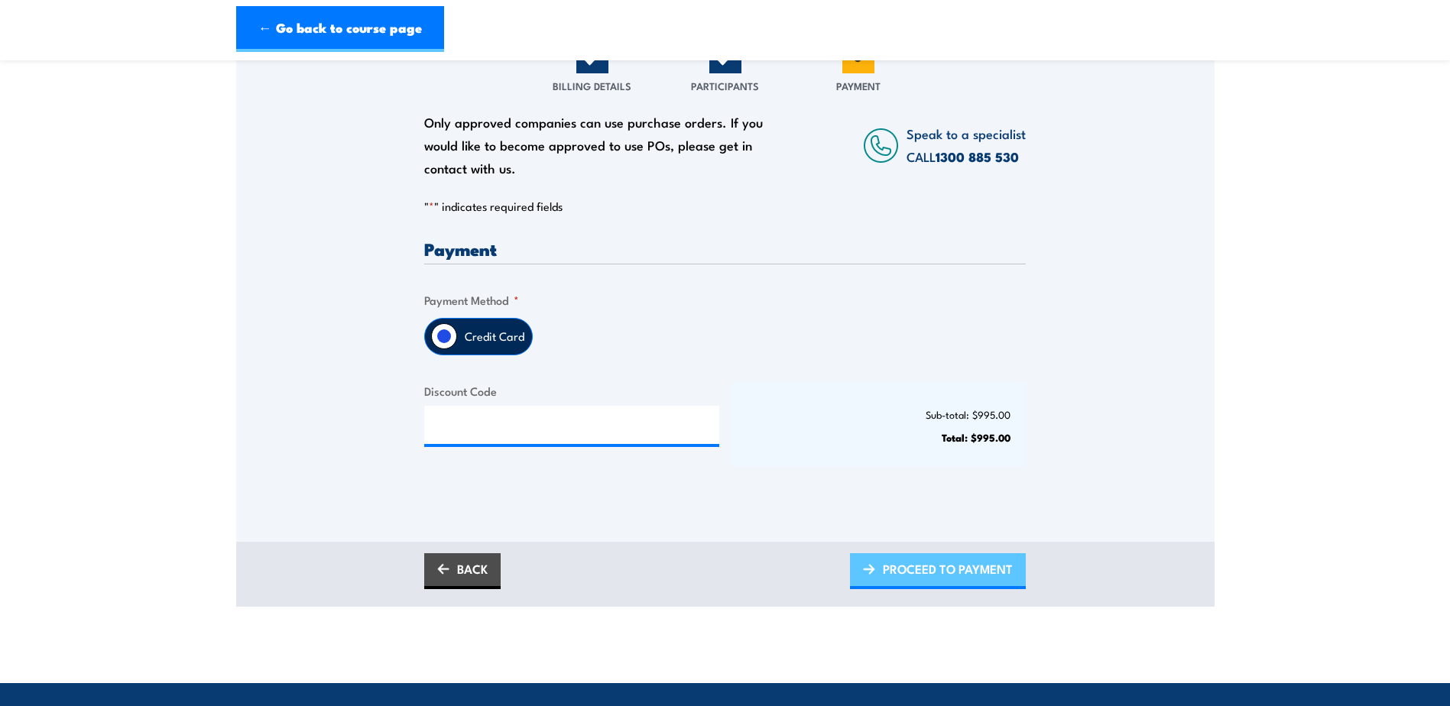
click at [969, 589] on span "PROCEED TO PAYMENT" at bounding box center [948, 569] width 130 height 41
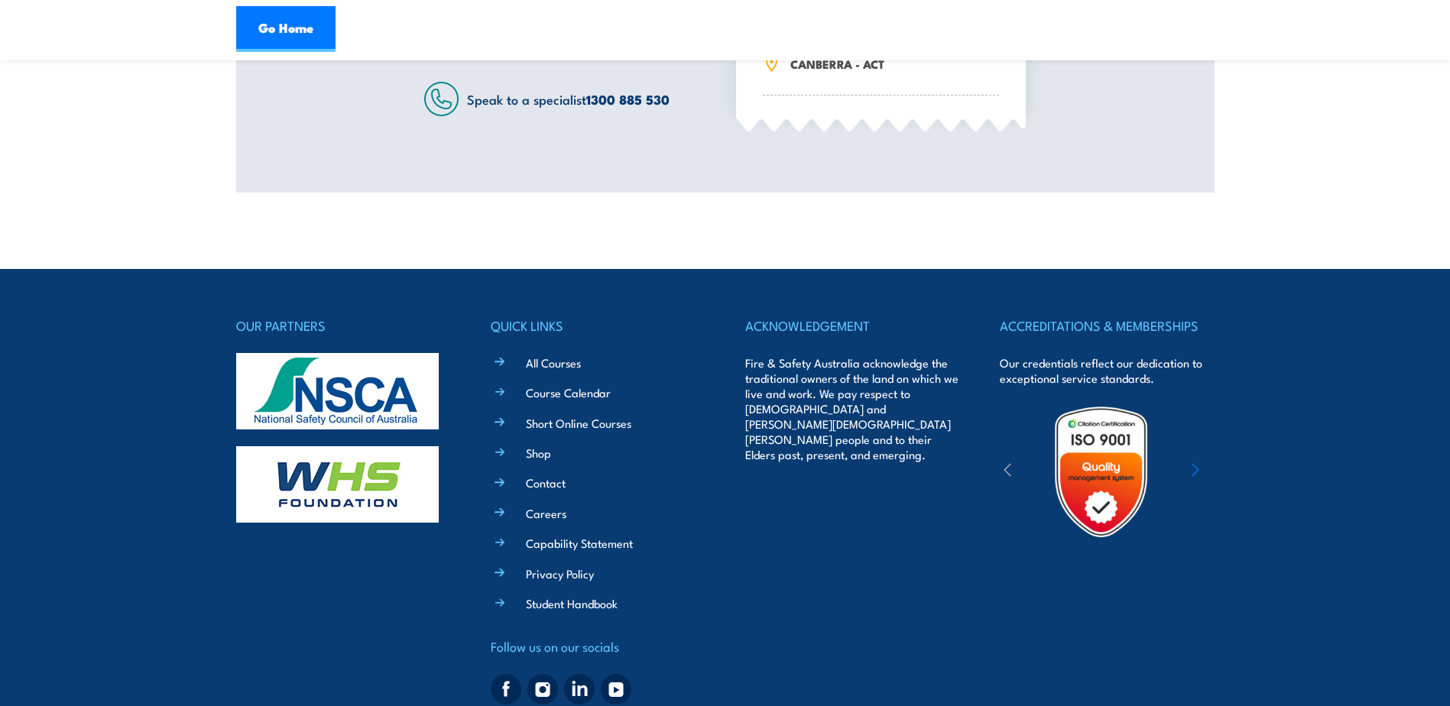
scroll to position [740, 0]
